Goal: Task Accomplishment & Management: Manage account settings

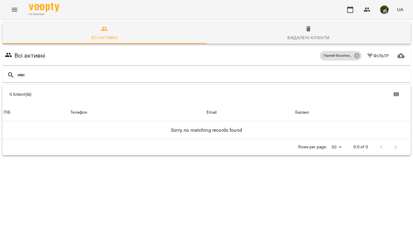
click at [14, 13] on icon "Menu" at bounding box center [14, 9] width 7 height 7
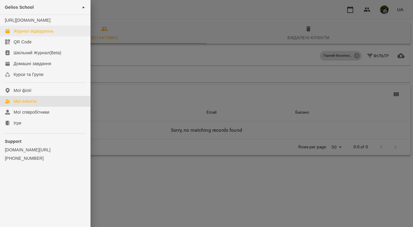
click at [22, 34] on div "Журнал відвідувань" at bounding box center [34, 31] width 40 height 6
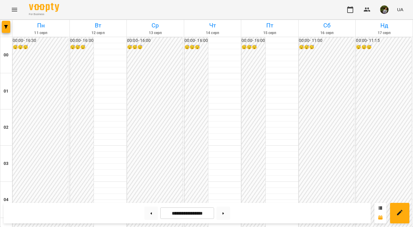
scroll to position [462, 0]
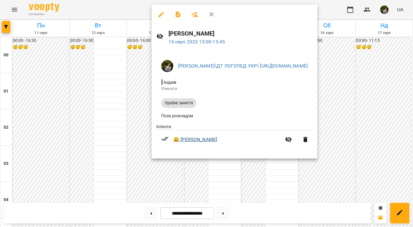
click at [209, 141] on link "😀 [PERSON_NAME]" at bounding box center [195, 139] width 44 height 7
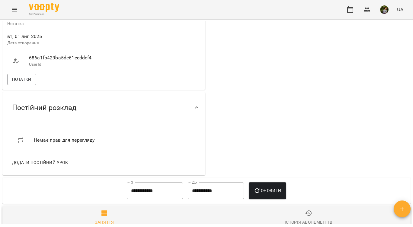
scroll to position [378, 0]
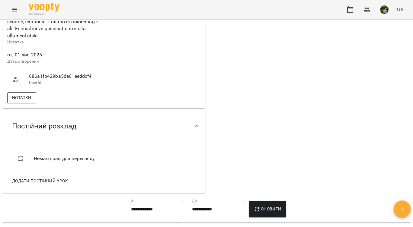
click at [25, 101] on span "Нотатки" at bounding box center [21, 97] width 19 height 7
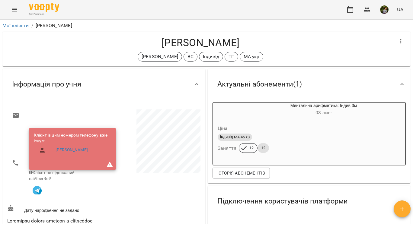
scroll to position [0, 0]
click at [13, 9] on icon "Menu" at bounding box center [14, 9] width 7 height 7
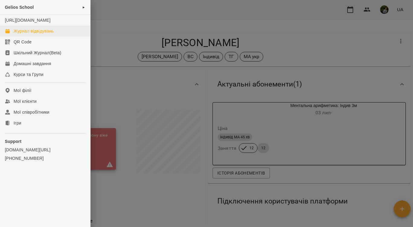
click at [34, 34] on div "Журнал відвідувань" at bounding box center [34, 31] width 40 height 6
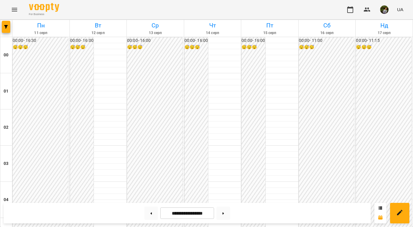
scroll to position [511, 0]
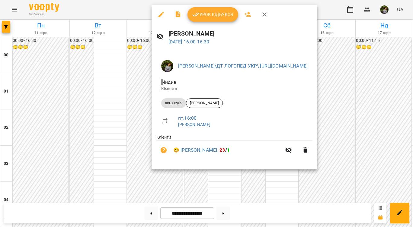
click at [225, 186] on div at bounding box center [206, 113] width 413 height 227
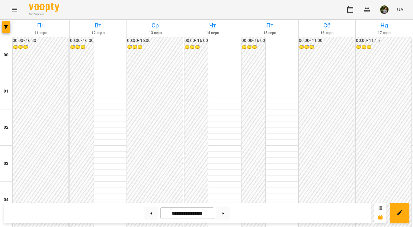
scroll to position [363, 0]
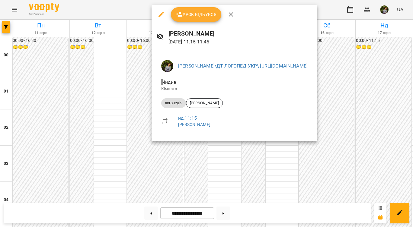
click at [285, 166] on div at bounding box center [206, 113] width 413 height 227
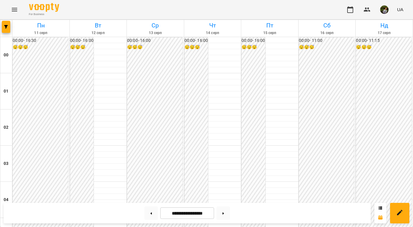
scroll to position [0, 0]
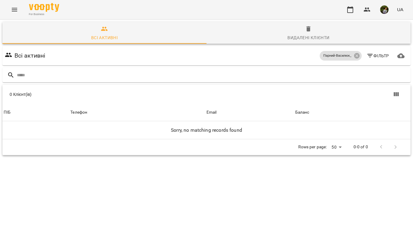
click at [14, 7] on icon "Menu" at bounding box center [14, 9] width 7 height 7
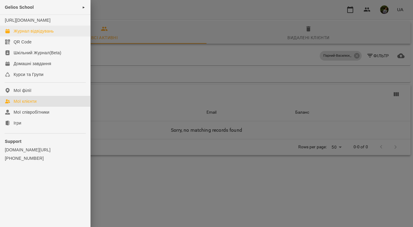
click at [24, 34] on div "Журнал відвідувань" at bounding box center [34, 31] width 40 height 6
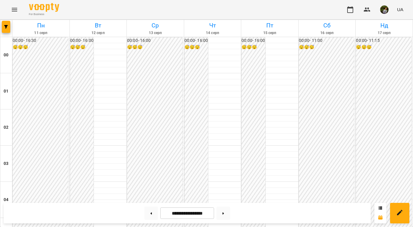
scroll to position [575, 0]
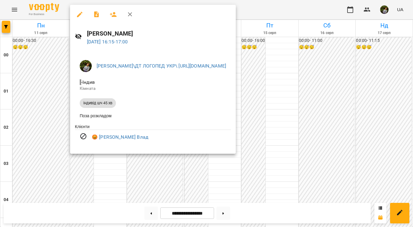
click at [34, 105] on div at bounding box center [206, 113] width 413 height 227
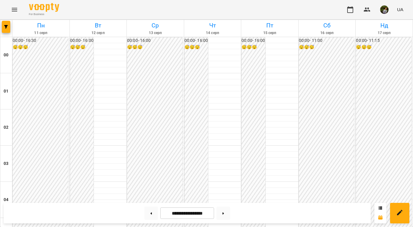
scroll to position [563, 0]
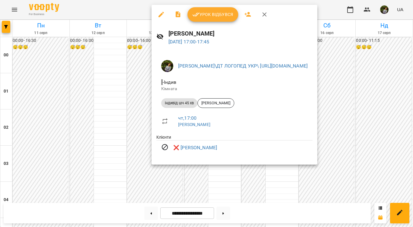
click at [212, 178] on div at bounding box center [206, 113] width 413 height 227
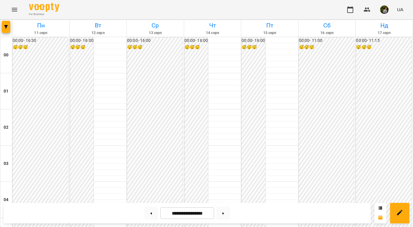
scroll to position [550, 0]
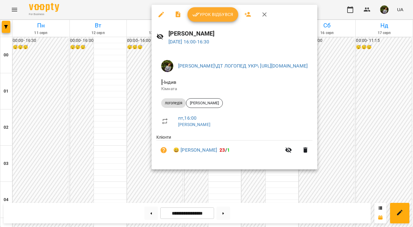
click at [213, 171] on div at bounding box center [206, 113] width 413 height 227
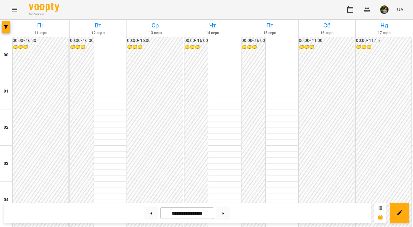
scroll to position [587, 0]
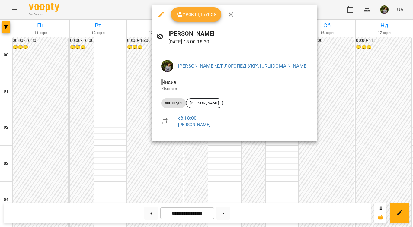
click at [233, 185] on div at bounding box center [206, 113] width 413 height 227
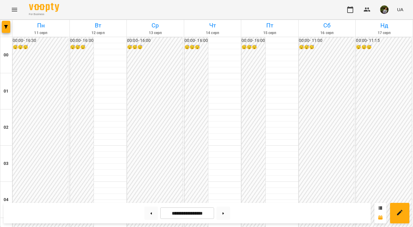
scroll to position [266, 0]
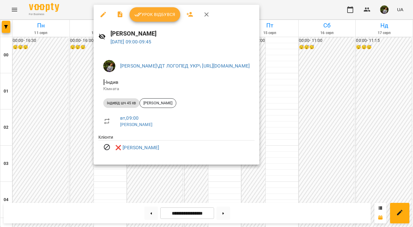
click at [117, 190] on div at bounding box center [206, 113] width 413 height 227
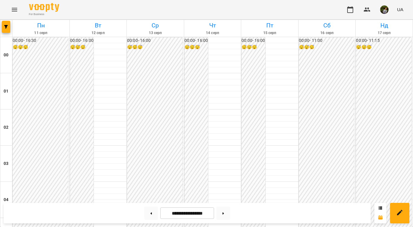
scroll to position [605, 0]
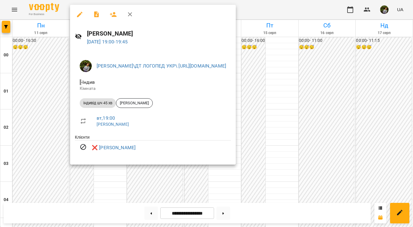
click at [231, 181] on div at bounding box center [206, 113] width 413 height 227
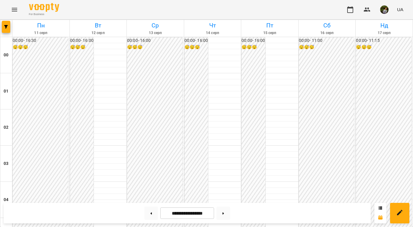
scroll to position [675, 0]
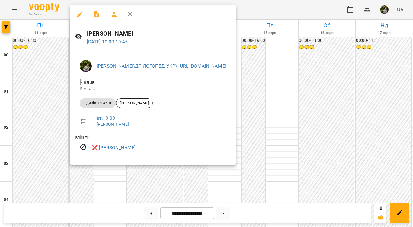
click at [231, 196] on div at bounding box center [206, 113] width 413 height 227
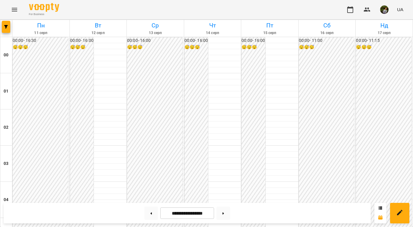
scroll to position [558, 0]
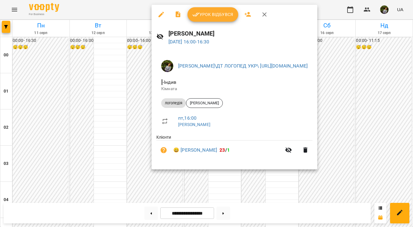
click at [218, 189] on div at bounding box center [206, 113] width 413 height 227
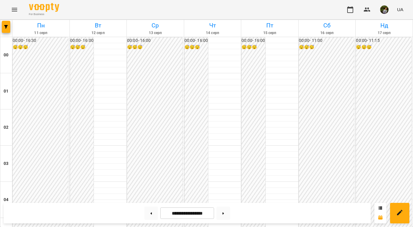
scroll to position [552, 0]
click at [228, 214] on button at bounding box center [223, 213] width 14 height 13
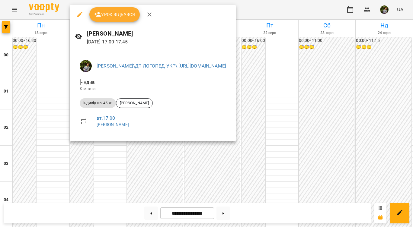
click at [39, 150] on div at bounding box center [206, 113] width 413 height 227
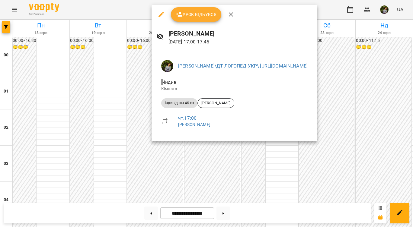
click at [224, 184] on div at bounding box center [206, 113] width 413 height 227
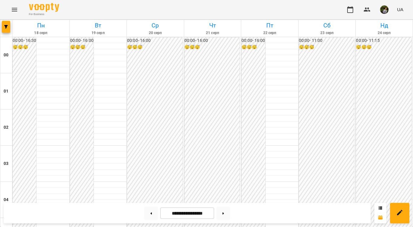
scroll to position [550, 0]
click at [226, 211] on button at bounding box center [223, 213] width 14 height 13
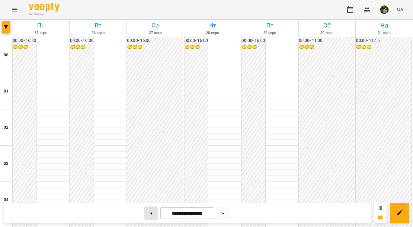
click at [149, 216] on button at bounding box center [151, 213] width 14 height 13
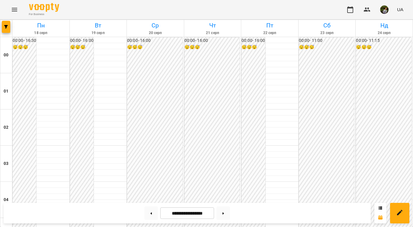
scroll to position [539, 0]
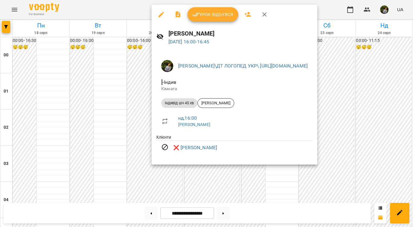
click at [226, 189] on div at bounding box center [206, 113] width 413 height 227
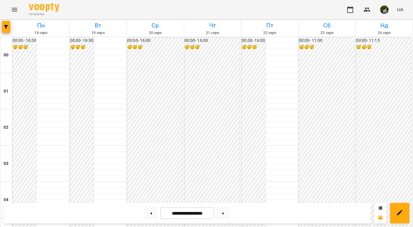
scroll to position [706, 0]
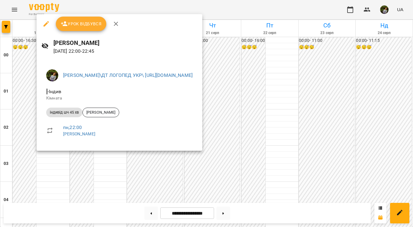
click at [55, 183] on div at bounding box center [206, 113] width 413 height 227
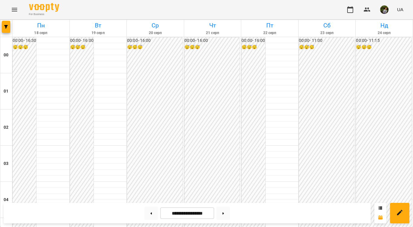
scroll to position [688, 0]
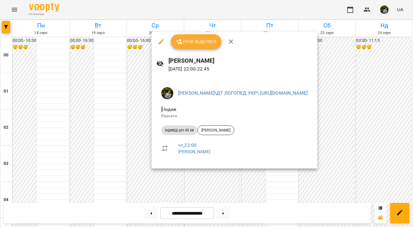
click at [227, 182] on div at bounding box center [206, 113] width 413 height 227
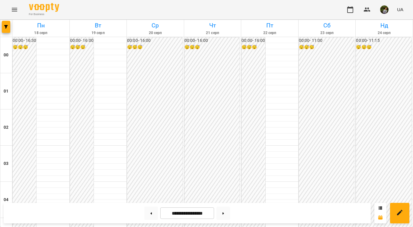
scroll to position [575, 0]
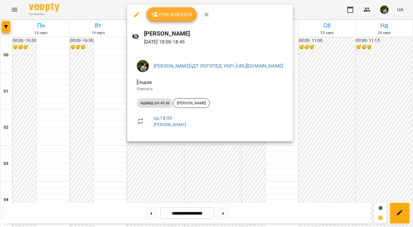
click at [88, 129] on div at bounding box center [206, 113] width 413 height 227
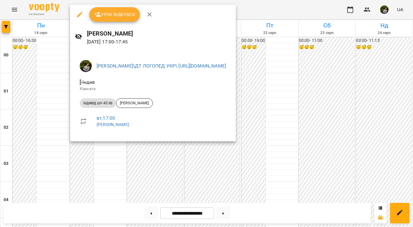
click at [46, 133] on div at bounding box center [206, 113] width 413 height 227
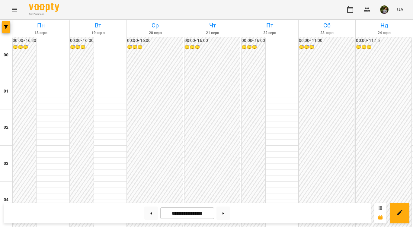
scroll to position [528, 0]
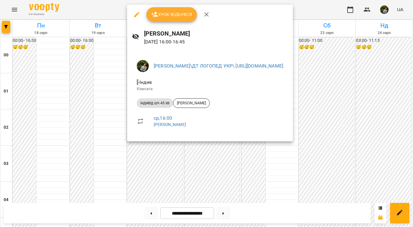
click at [102, 173] on div at bounding box center [206, 113] width 413 height 227
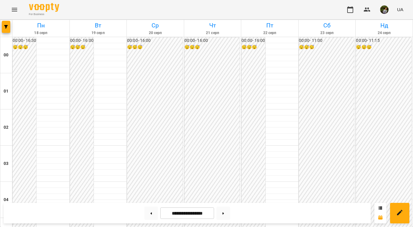
scroll to position [548, 0]
click at [151, 213] on icon at bounding box center [152, 214] width 2 height 2
type input "**********"
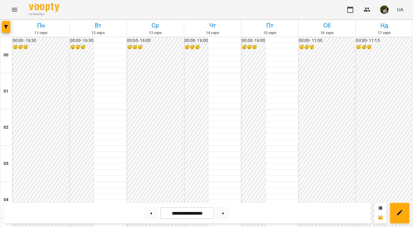
scroll to position [561, 0]
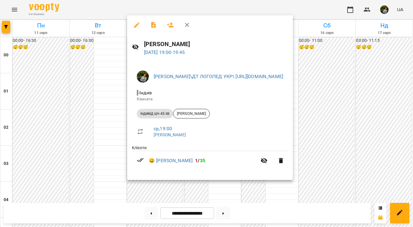
click at [93, 143] on div at bounding box center [206, 113] width 413 height 227
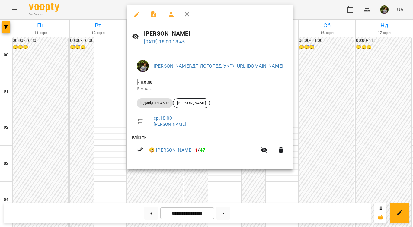
click at [92, 144] on div at bounding box center [206, 113] width 413 height 227
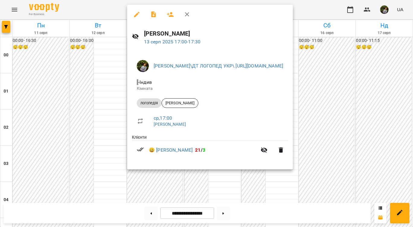
click at [98, 142] on div at bounding box center [206, 113] width 413 height 227
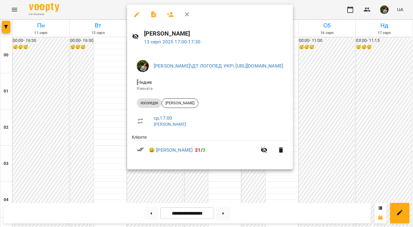
click at [103, 137] on div at bounding box center [206, 113] width 413 height 227
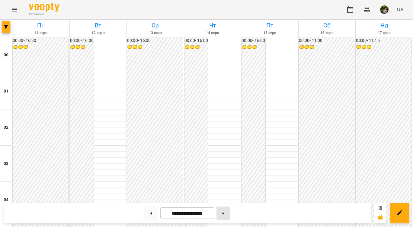
scroll to position [350, 0]
